Goal: Find specific page/section: Find specific page/section

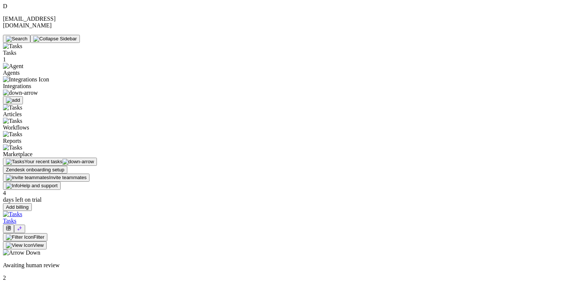
click at [14, 224] on button at bounding box center [8, 228] width 11 height 9
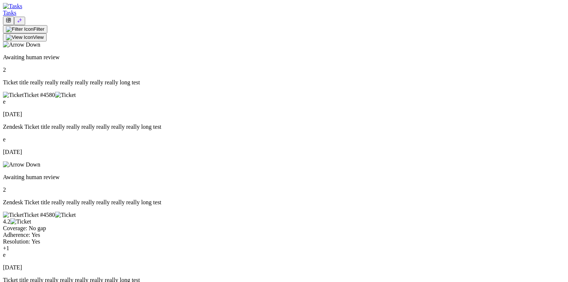
click at [14, 16] on button at bounding box center [8, 20] width 11 height 9
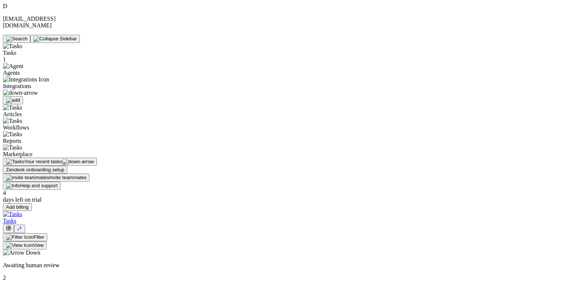
click at [14, 224] on button at bounding box center [8, 228] width 11 height 9
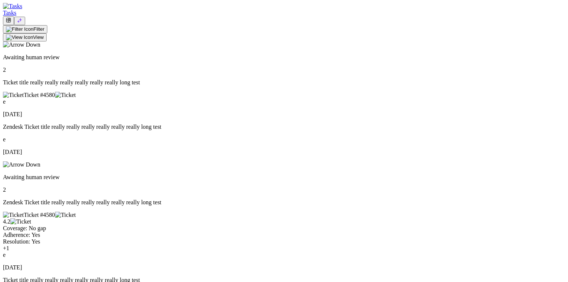
click at [14, 16] on button at bounding box center [8, 20] width 11 height 9
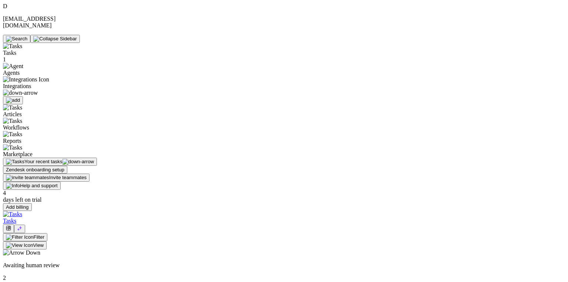
click at [22, 226] on icon at bounding box center [19, 228] width 4 height 4
click at [25, 225] on button at bounding box center [19, 229] width 11 height 9
click at [22, 226] on icon at bounding box center [19, 228] width 5 height 5
click at [25, 225] on button at bounding box center [19, 229] width 11 height 9
click at [22, 226] on icon at bounding box center [19, 228] width 5 height 5
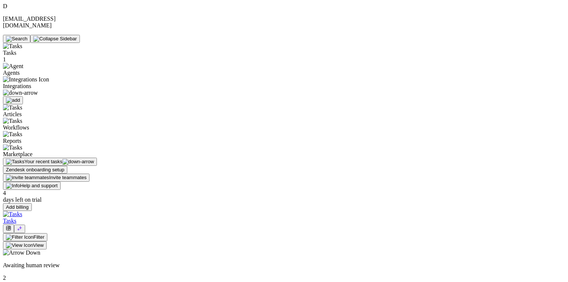
click at [25, 225] on button at bounding box center [19, 229] width 11 height 9
click at [22, 226] on icon at bounding box center [19, 228] width 5 height 5
click at [25, 225] on button at bounding box center [19, 229] width 11 height 9
click at [22, 226] on icon at bounding box center [19, 228] width 5 height 5
click at [25, 225] on button at bounding box center [19, 229] width 11 height 9
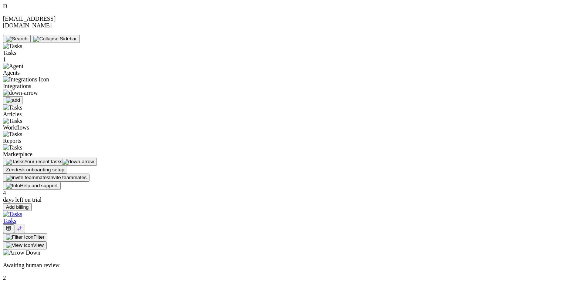
click at [22, 226] on icon at bounding box center [19, 228] width 5 height 5
click at [25, 225] on button at bounding box center [19, 229] width 11 height 9
click at [22, 226] on icon at bounding box center [19, 228] width 5 height 5
click at [47, 241] on button "View" at bounding box center [25, 245] width 44 height 8
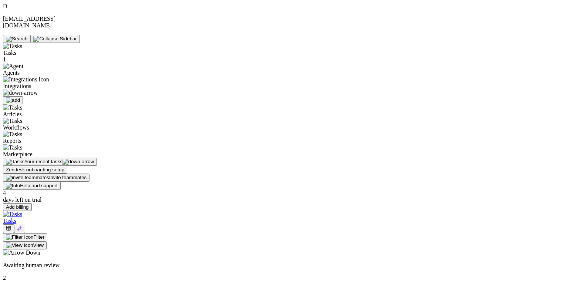
click at [34, 234] on img at bounding box center [20, 237] width 28 height 6
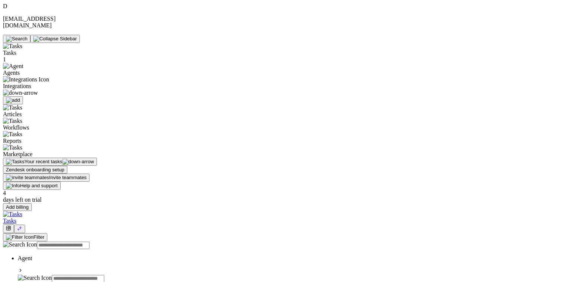
type input "***"
click at [90, 242] on input "text" at bounding box center [63, 245] width 53 height 7
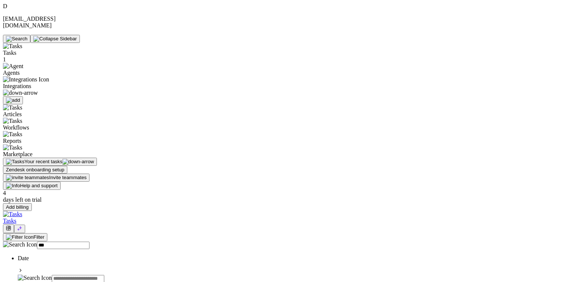
type input "****"
click at [47, 241] on button "View" at bounding box center [25, 245] width 44 height 8
click at [82, 250] on select "**********" at bounding box center [57, 253] width 49 height 6
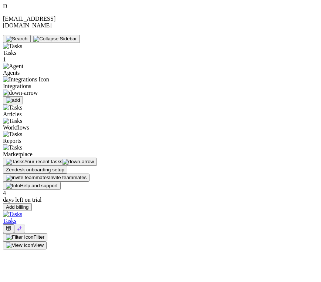
click at [243, 233] on div "Filter View" at bounding box center [160, 241] width 315 height 16
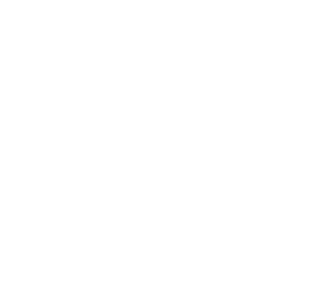
click at [272, 131] on div "500 - Server error Oops something went wrong. Try to refresh this page or feel …" at bounding box center [160, 183] width 315 height 360
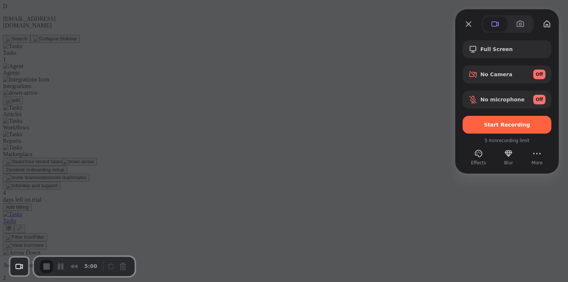
click at [435, 60] on div at bounding box center [284, 141] width 568 height 282
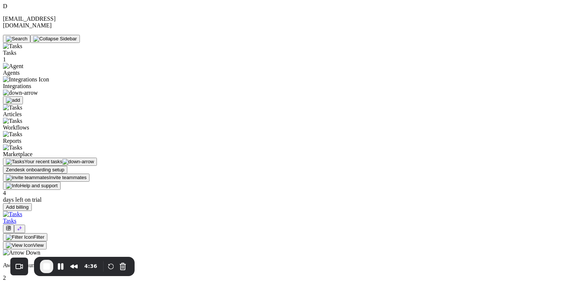
click at [33, 242] on img at bounding box center [19, 245] width 27 height 6
click at [194, 263] on div "Descending" at bounding box center [284, 273] width 562 height 20
click at [82, 250] on select "**********" at bounding box center [57, 253] width 49 height 6
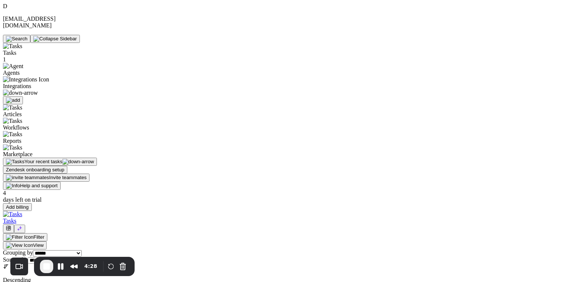
click at [47, 233] on button "Filter" at bounding box center [25, 237] width 44 height 8
click at [90, 242] on input "text" at bounding box center [63, 245] width 53 height 7
type input "****"
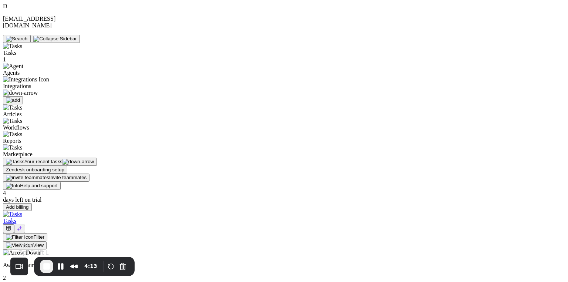
click at [47, 265] on span "End Recording" at bounding box center [46, 266] width 9 height 9
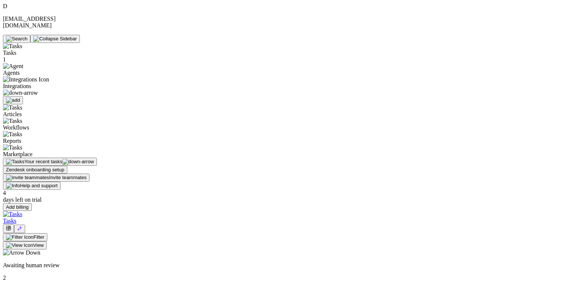
click at [435, 233] on div "Filter View" at bounding box center [284, 241] width 562 height 16
